Goal: Navigation & Orientation: Understand site structure

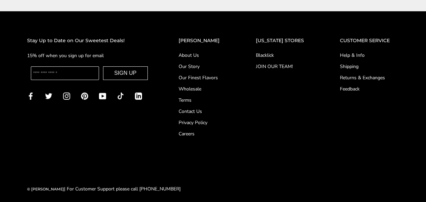
scroll to position [2707, 0]
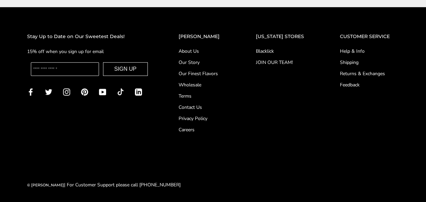
click at [195, 47] on link "About Us" at bounding box center [204, 50] width 50 height 7
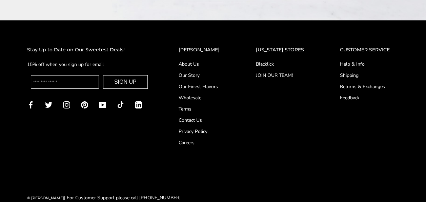
scroll to position [1120, 0]
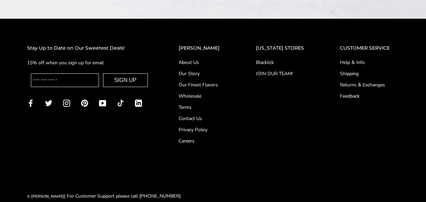
click at [194, 70] on link "Our Story" at bounding box center [204, 73] width 50 height 7
